Goal: Information Seeking & Learning: Learn about a topic

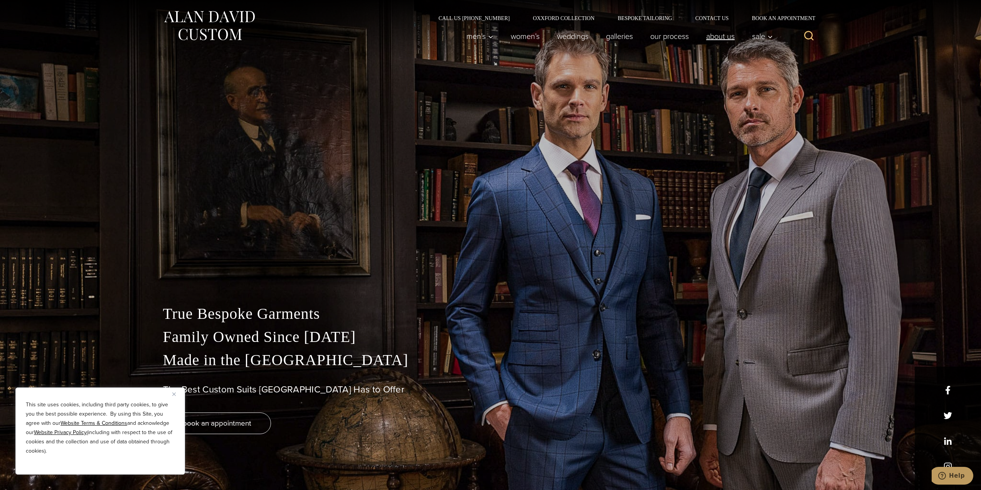
click at [711, 30] on link "About Us" at bounding box center [720, 36] width 46 height 15
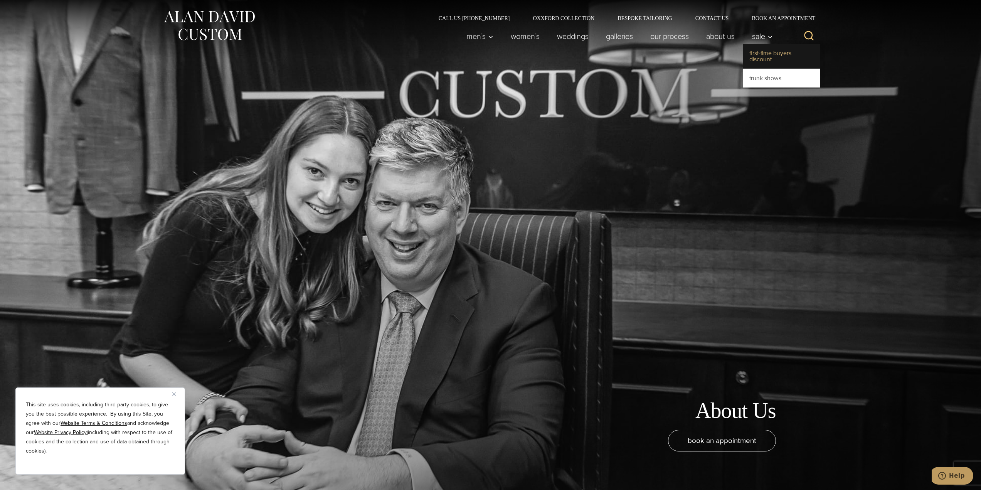
click at [757, 54] on link "First-Time Buyers Discount" at bounding box center [781, 56] width 77 height 25
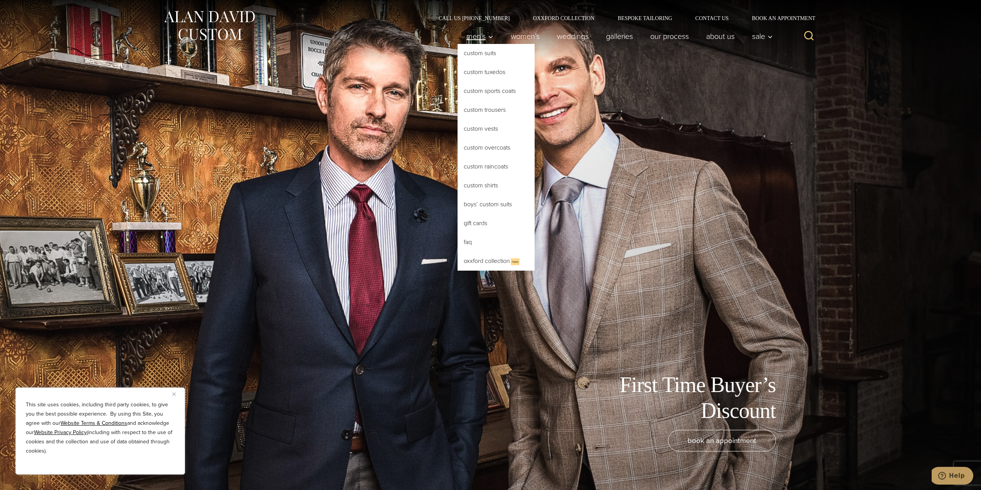
click at [476, 36] on span "Men’s" at bounding box center [479, 36] width 27 height 8
click at [480, 55] on link "Custom Suits" at bounding box center [495, 53] width 77 height 18
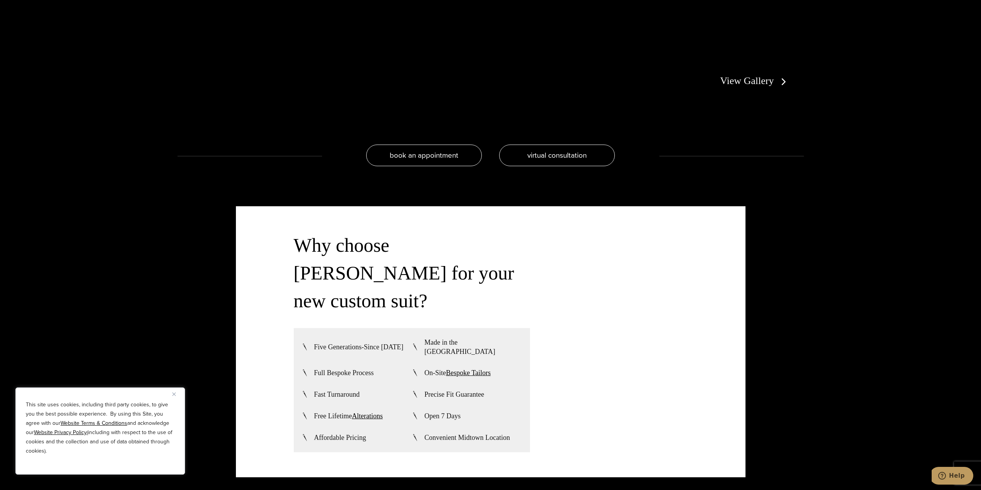
scroll to position [1965, 0]
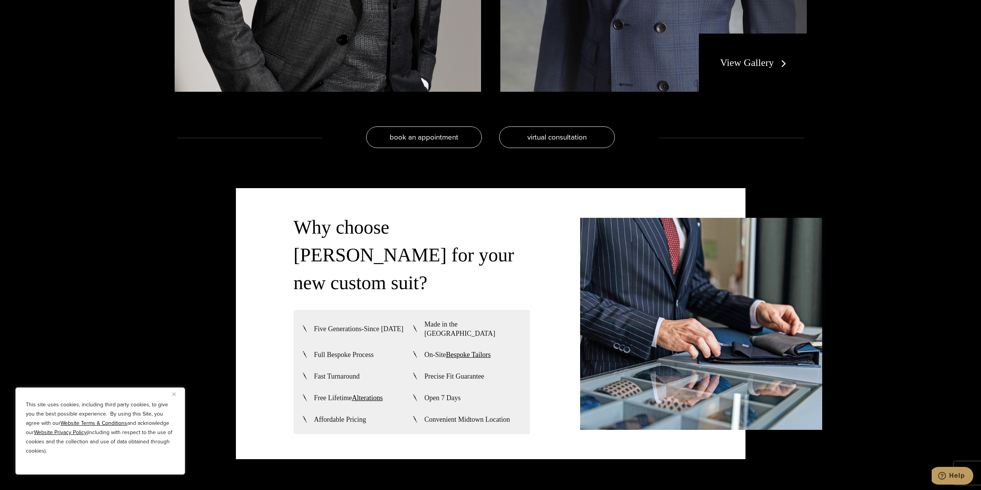
click at [748, 72] on div "View Gallery" at bounding box center [753, 63] width 108 height 59
click at [748, 67] on link "View Gallery" at bounding box center [754, 62] width 69 height 11
click at [748, 62] on link "View Gallery" at bounding box center [754, 62] width 69 height 11
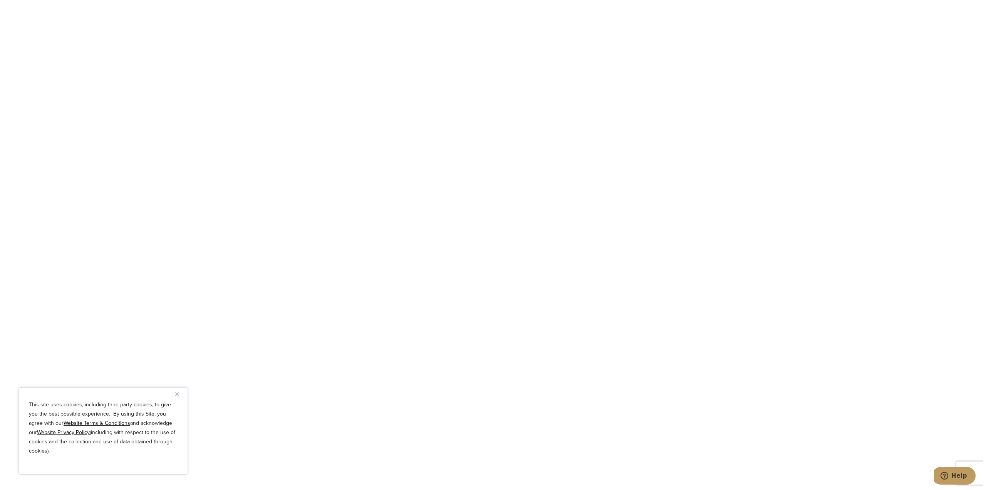
scroll to position [2890, 0]
